Goal: Check status

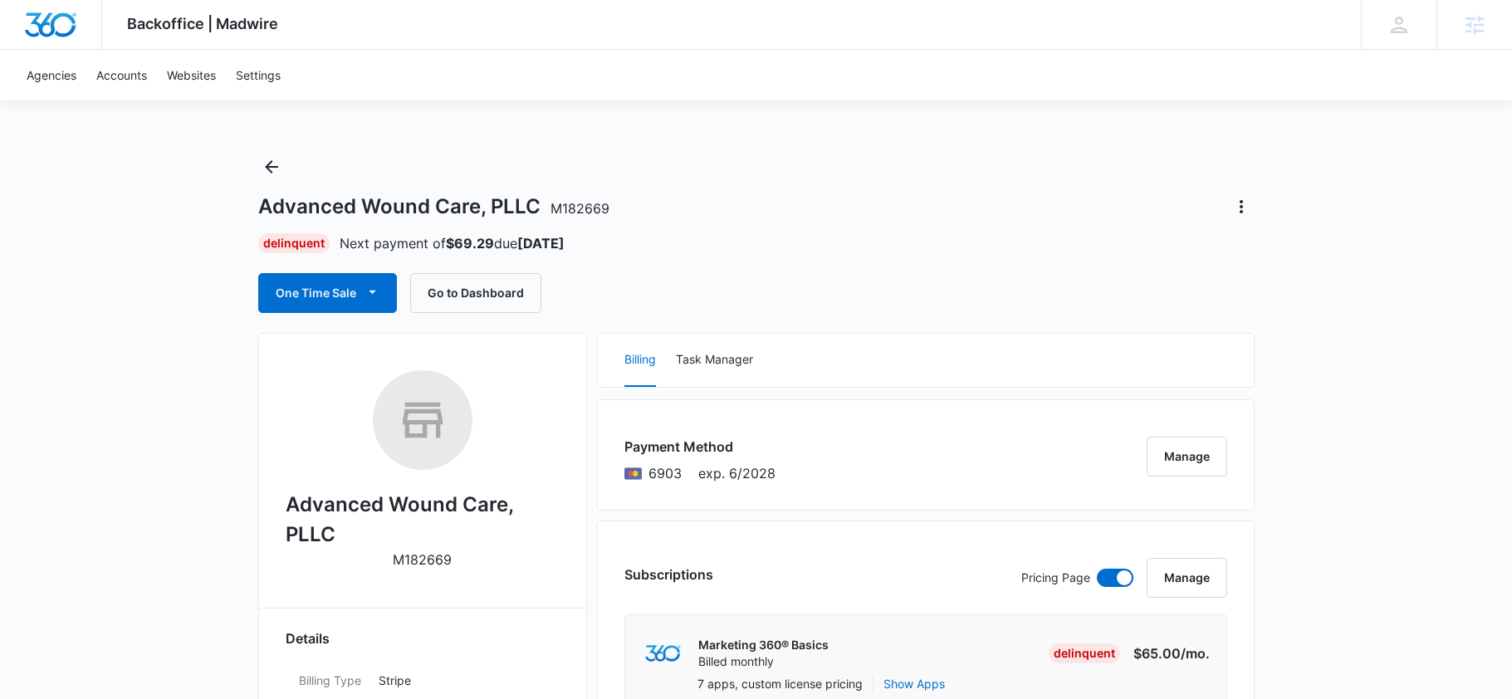
click at [739, 25] on div "Backoffice | Madwire Apps Settings SH Sean Haney sean.haney@madwire.com My Prof…" at bounding box center [756, 25] width 1512 height 50
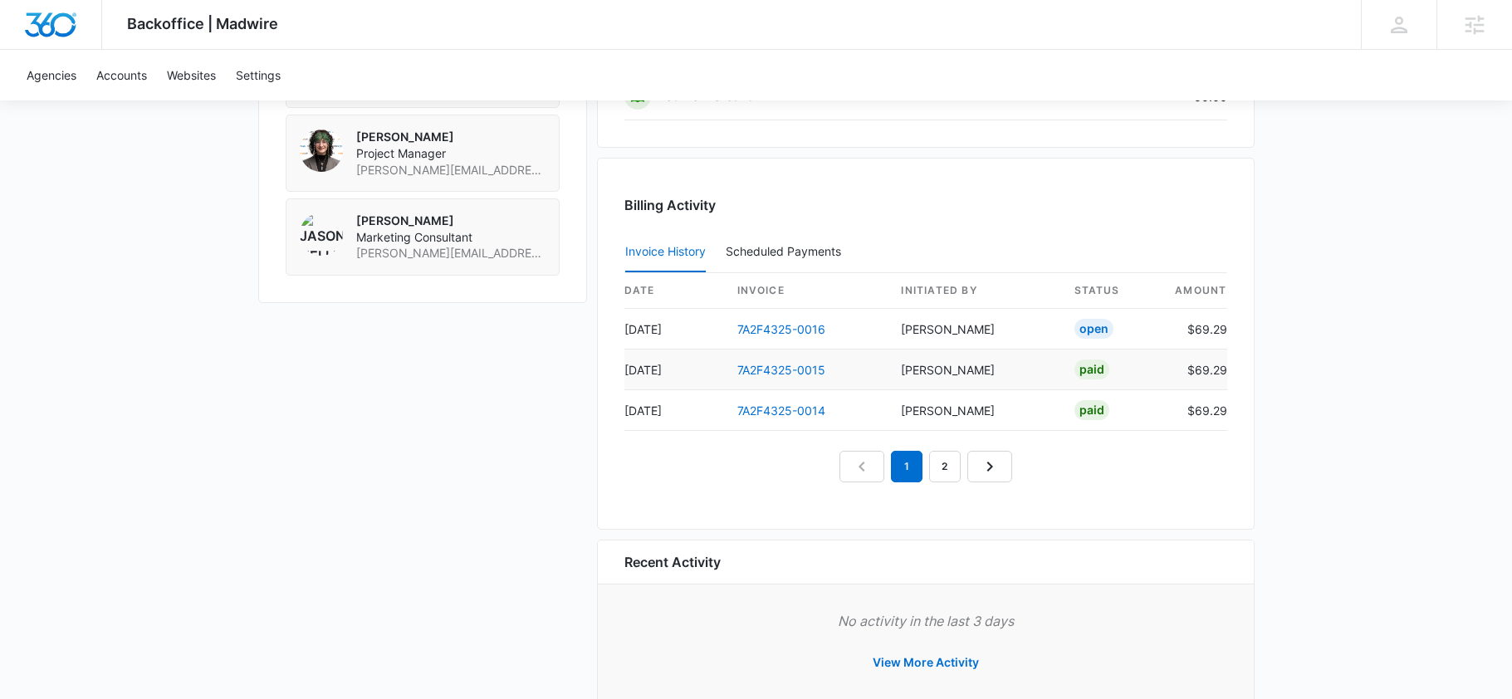
scroll to position [1671, 0]
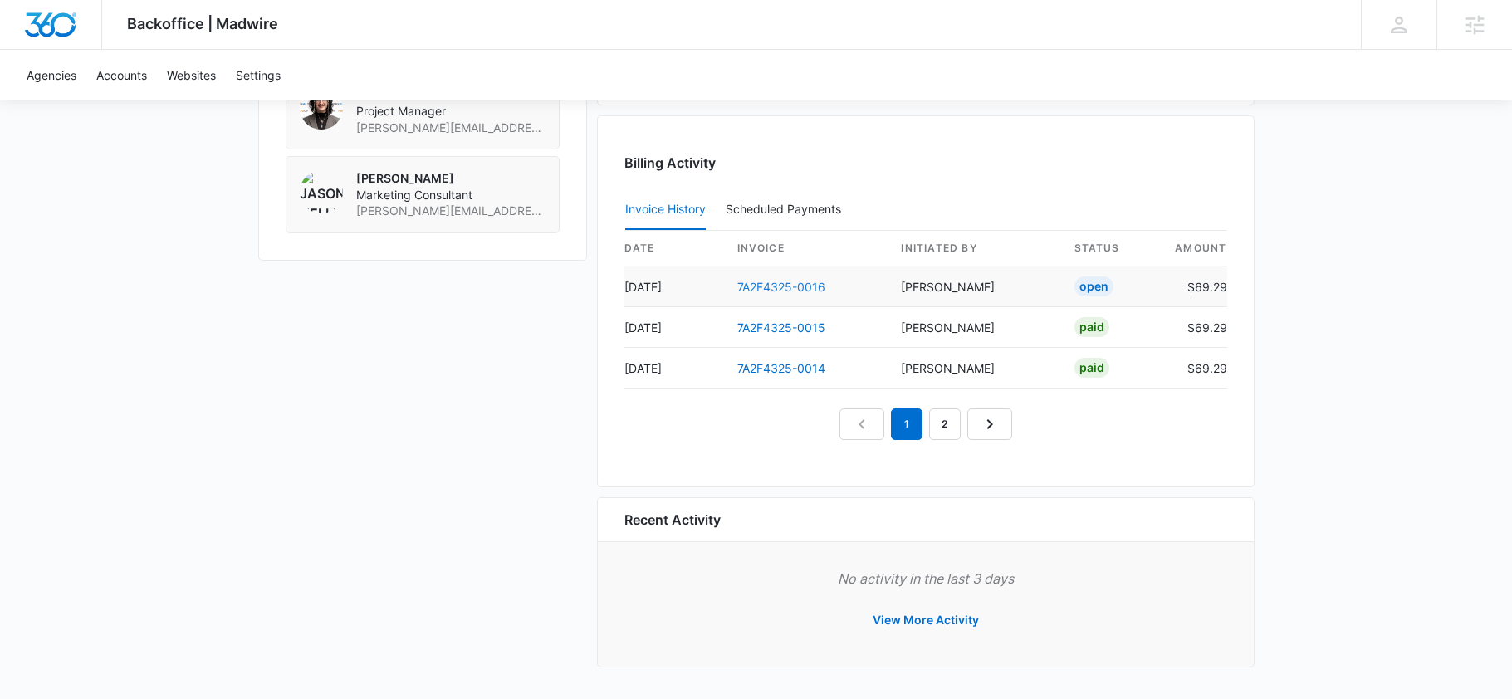
click at [770, 285] on link "7A2F4325-0016" at bounding box center [781, 287] width 88 height 14
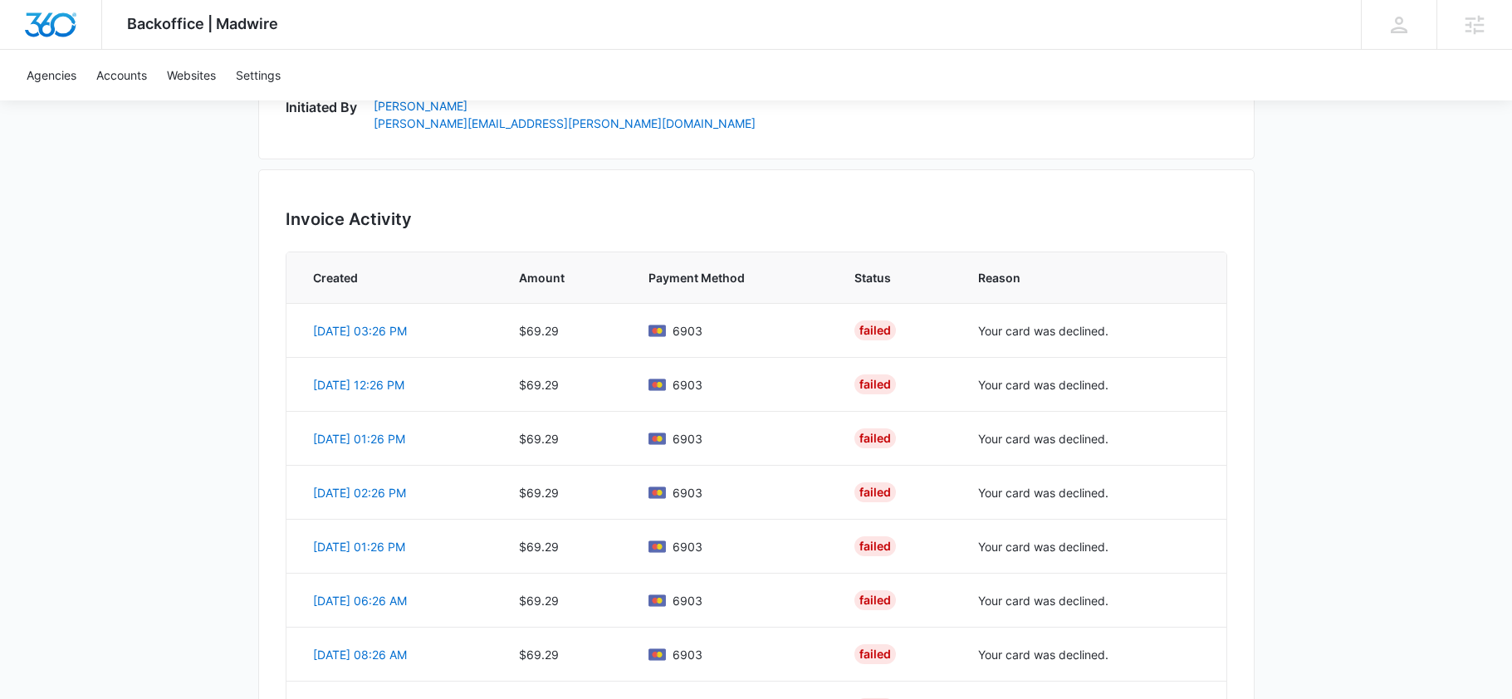
scroll to position [246, 0]
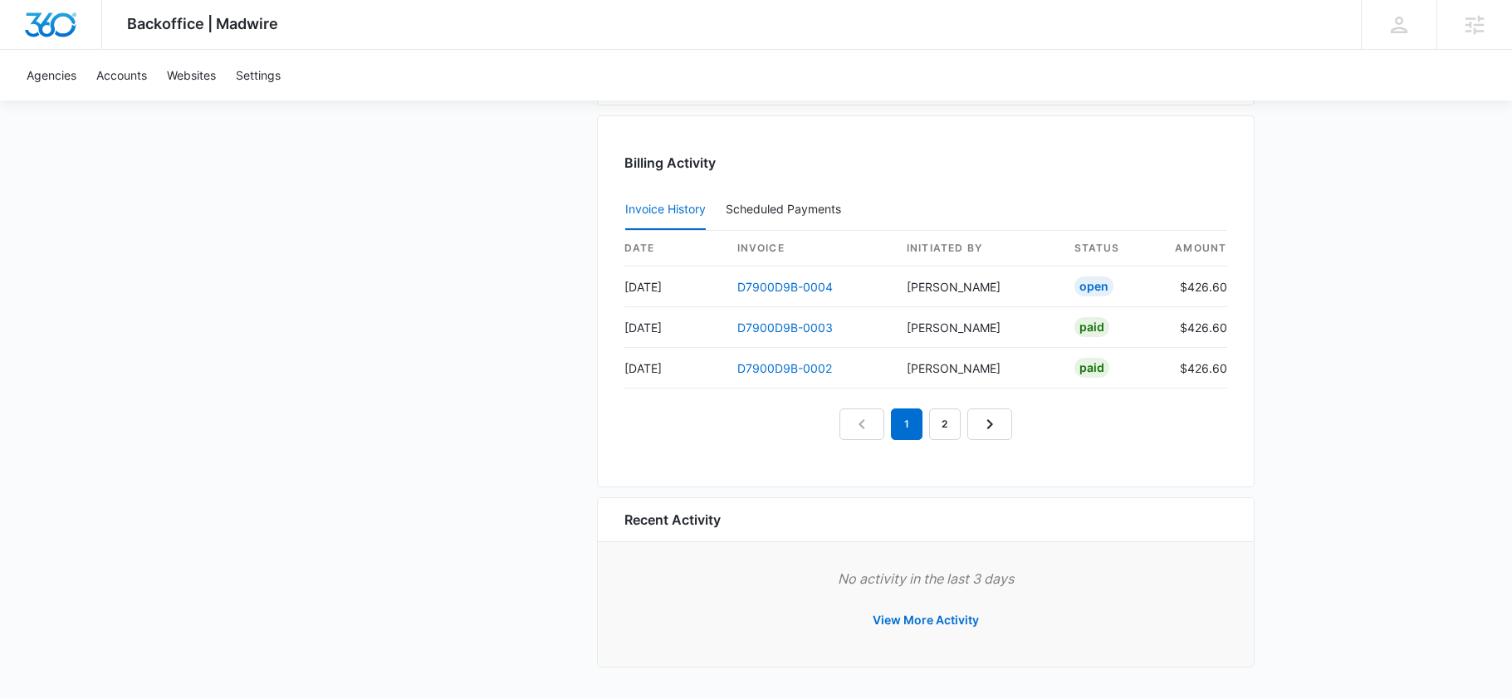
scroll to position [983, 0]
